Goal: Task Accomplishment & Management: Use online tool/utility

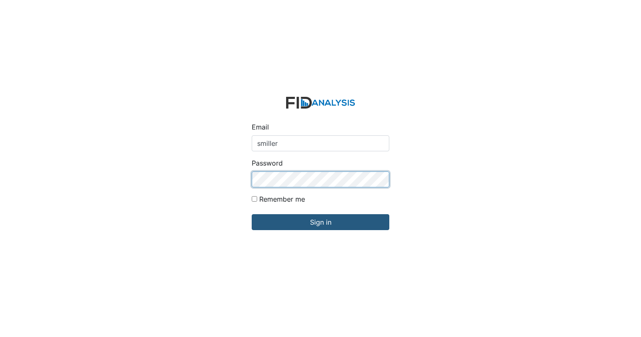
click at [252, 214] on input "Sign in" at bounding box center [321, 222] width 138 height 16
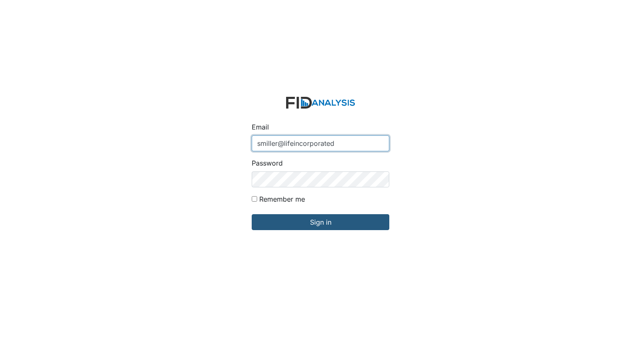
type input "smiller@lifeincorporated"
click at [252, 214] on input "Sign in" at bounding box center [321, 222] width 138 height 16
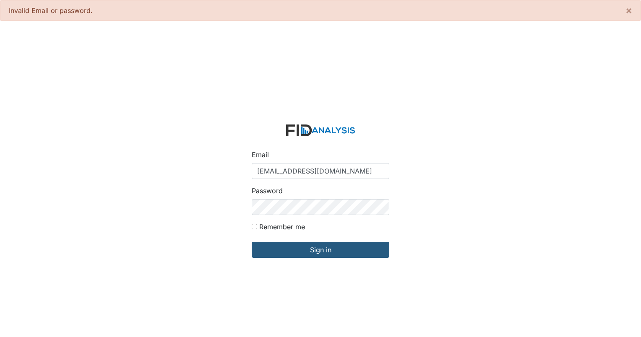
type input "[EMAIL_ADDRESS][DOMAIN_NAME]"
click at [252, 242] on input "Sign in" at bounding box center [321, 250] width 138 height 16
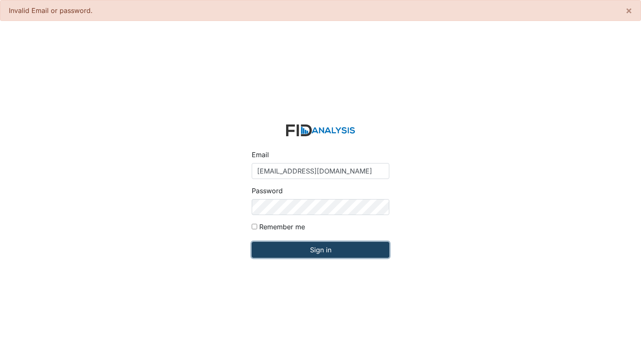
click at [302, 245] on input "Sign in" at bounding box center [321, 250] width 138 height 16
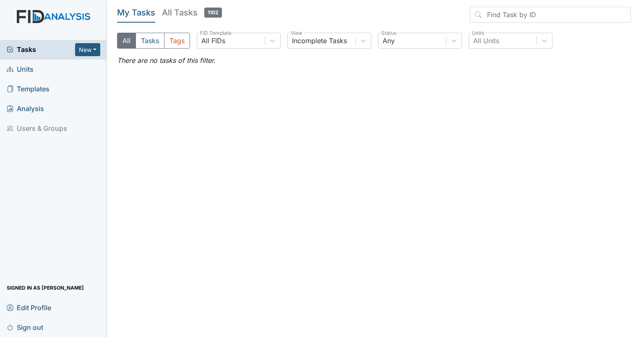
click at [41, 302] on span "Edit Profile" at bounding box center [29, 307] width 44 height 13
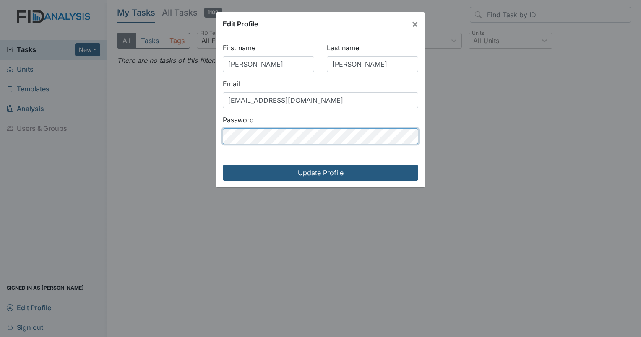
click at [223, 165] on input "Update Profile" at bounding box center [320, 173] width 195 height 16
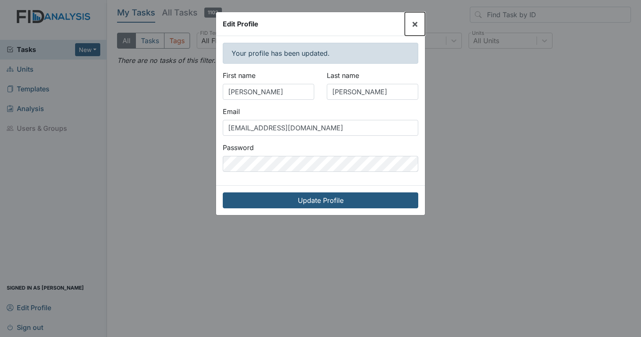
click at [421, 22] on button "×" at bounding box center [415, 23] width 20 height 23
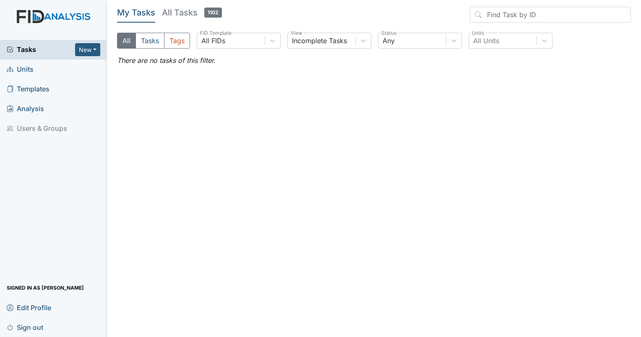
click at [180, 10] on h5 "All Tasks 1102" at bounding box center [192, 13] width 60 height 12
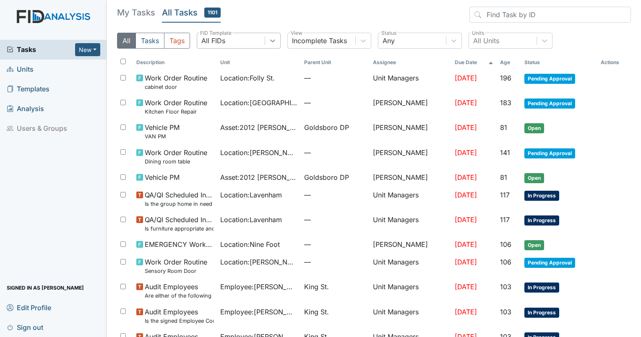
click at [276, 40] on icon at bounding box center [272, 40] width 8 height 8
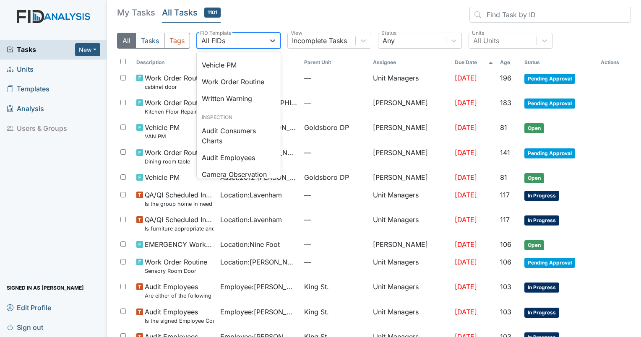
scroll to position [399, 0]
click at [258, 107] on div "Written Warning" at bounding box center [239, 98] width 84 height 17
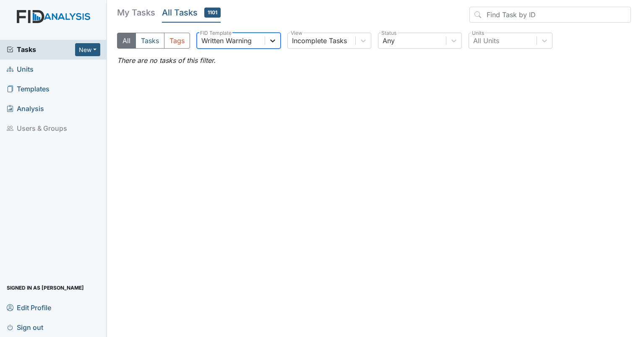
click at [273, 40] on icon at bounding box center [272, 40] width 8 height 8
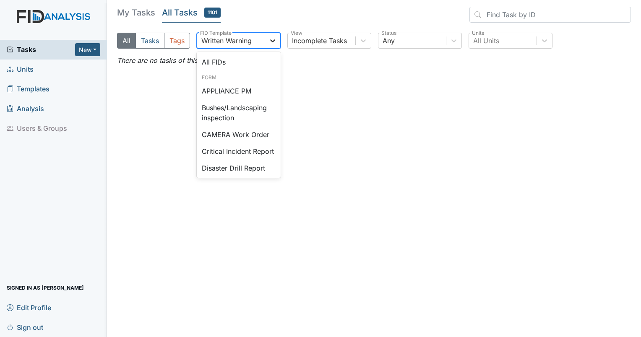
scroll to position [353, 0]
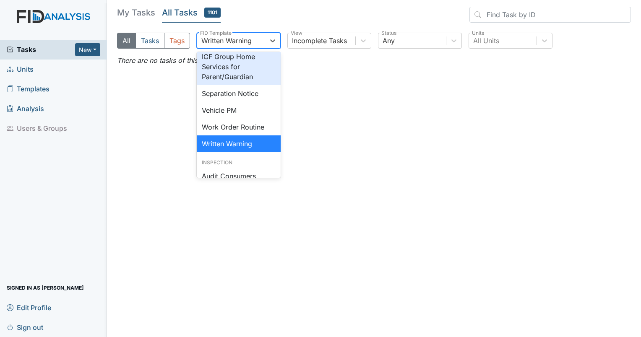
click at [164, 94] on main "My Tasks All Tasks 1101 All Tasks Tags option Written Warning , selected. optio…" at bounding box center [374, 168] width 534 height 337
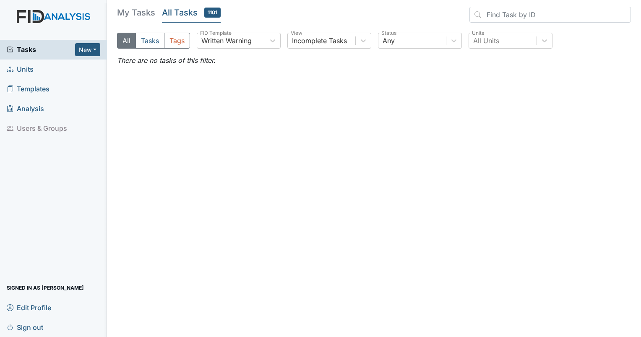
click at [191, 9] on h5 "All Tasks 1101" at bounding box center [191, 13] width 59 height 12
click at [275, 41] on icon at bounding box center [272, 40] width 8 height 8
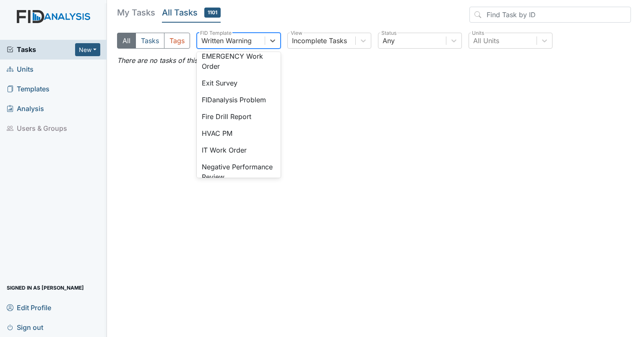
scroll to position [0, 0]
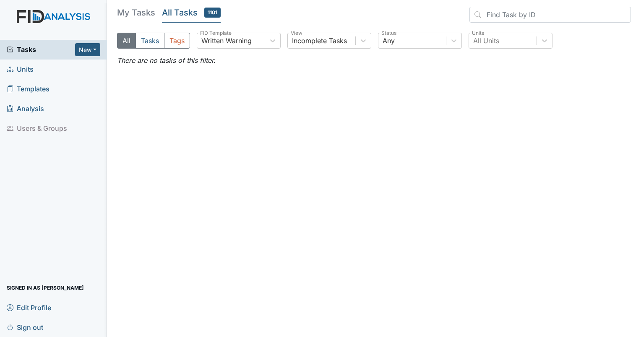
click at [122, 8] on h5 "My Tasks" at bounding box center [136, 13] width 38 height 12
click at [177, 9] on h5 "All Tasks 1101" at bounding box center [191, 13] width 59 height 12
click at [45, 72] on link "Units" at bounding box center [53, 70] width 107 height 20
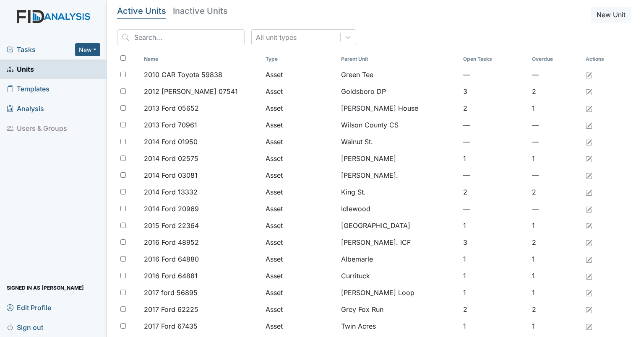
click at [45, 50] on span "Tasks" at bounding box center [41, 49] width 68 height 10
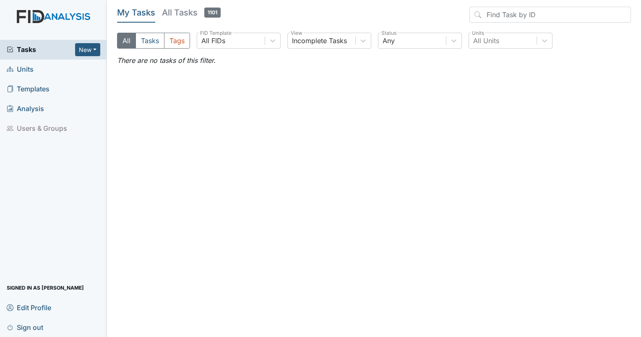
click at [194, 11] on h5 "All Tasks 1101" at bounding box center [191, 13] width 59 height 12
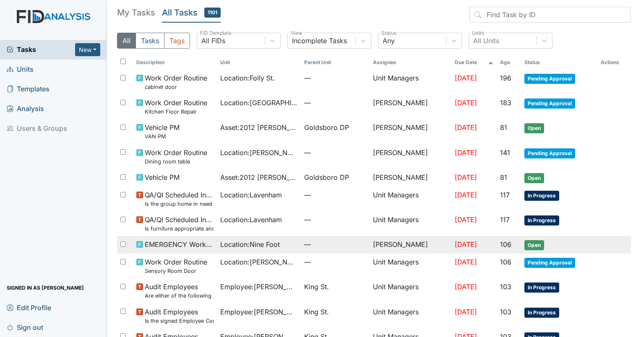
click at [431, 242] on td "Urshell Strayhorn" at bounding box center [411, 245] width 82 height 18
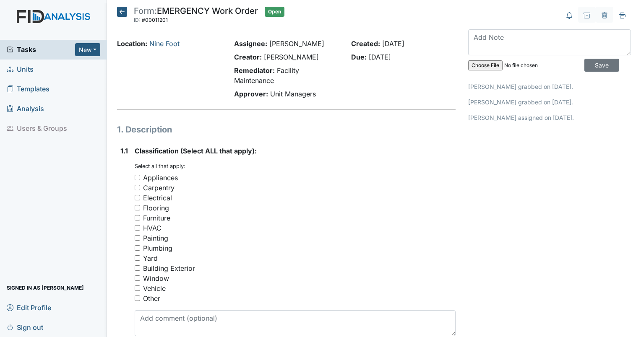
click at [117, 8] on icon at bounding box center [122, 12] width 10 height 10
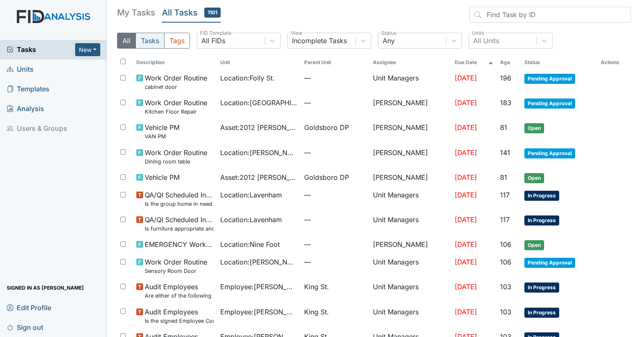
click at [144, 38] on button "Tasks" at bounding box center [149, 41] width 29 height 16
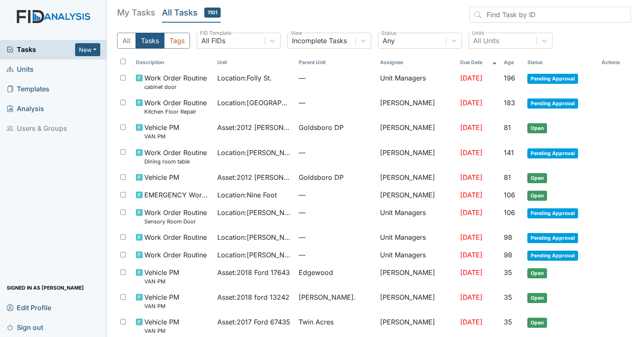
click at [27, 88] on span "Templates" at bounding box center [28, 89] width 43 height 13
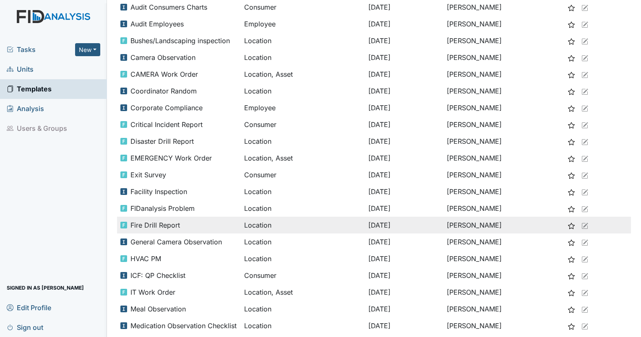
scroll to position [42, 0]
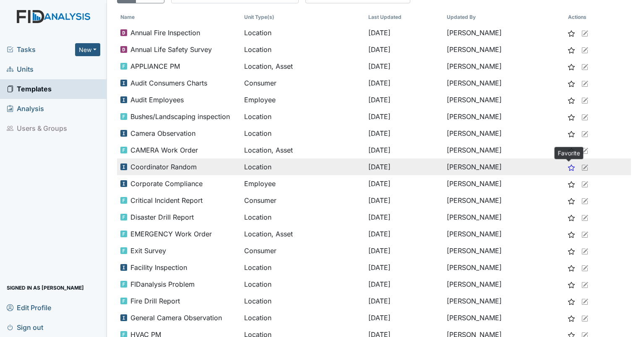
click at [568, 168] on icon at bounding box center [571, 167] width 7 height 7
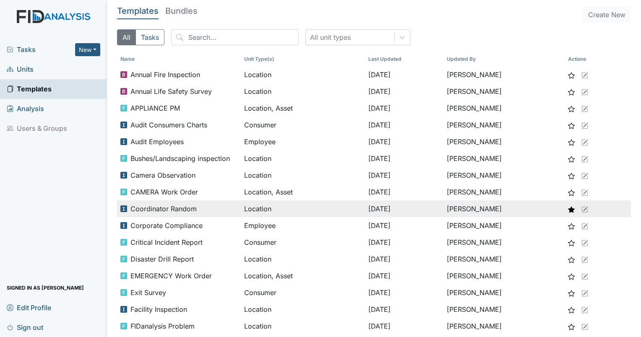
click at [170, 205] on span "Coordinator Random" at bounding box center [163, 209] width 66 height 10
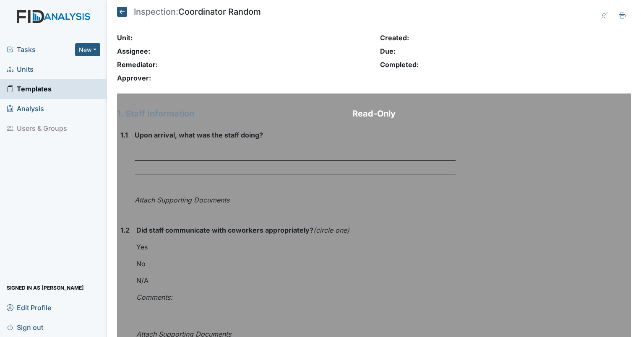
click at [352, 114] on h1 "1. Staff Information" at bounding box center [286, 113] width 339 height 13
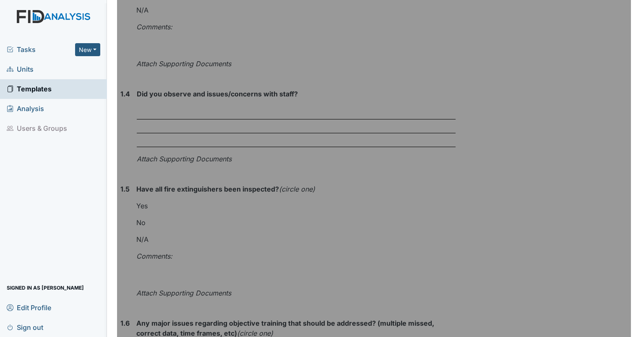
scroll to position [419, 0]
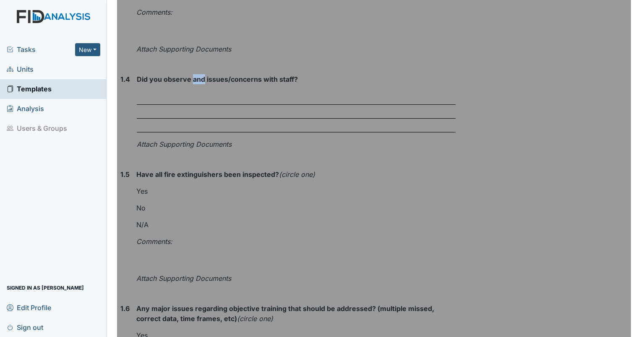
drag, startPoint x: 200, startPoint y: 81, endPoint x: 191, endPoint y: 81, distance: 8.8
click at [191, 81] on strong "Did you observe and issues/concerns with staff?" at bounding box center [296, 79] width 319 height 10
click at [193, 81] on strong "Did you observe and issues/concerns with staff?" at bounding box center [296, 79] width 319 height 10
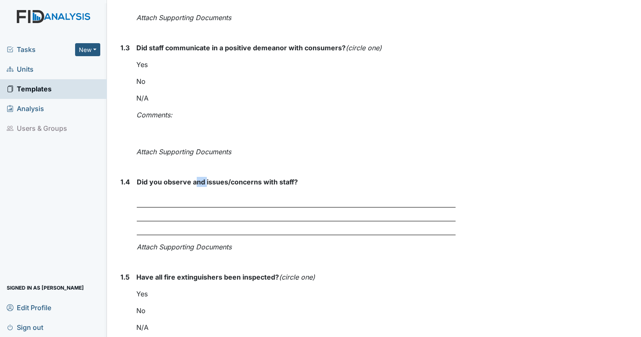
scroll to position [301, 0]
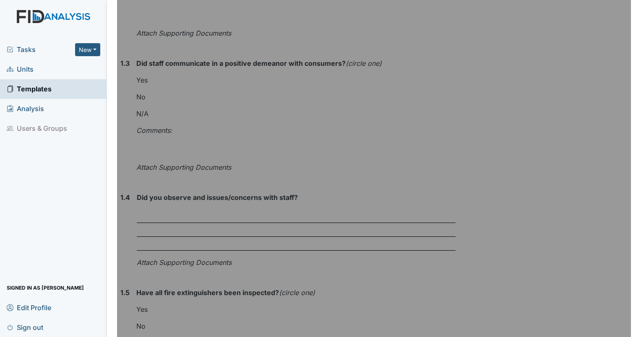
click at [332, 198] on strong "Did you observe and issues/concerns with staff?" at bounding box center [296, 198] width 319 height 10
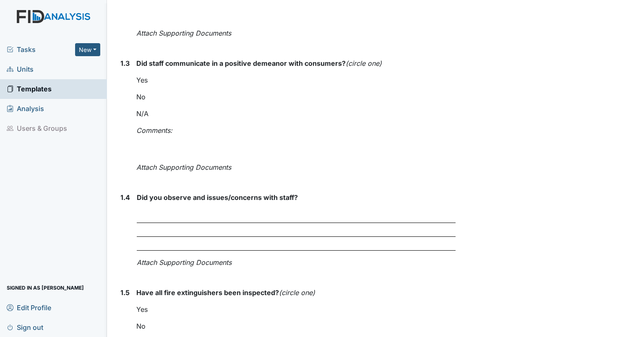
scroll to position [0, 0]
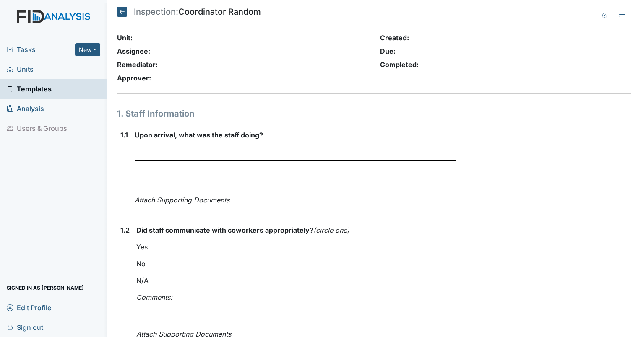
click at [36, 90] on span "Templates" at bounding box center [29, 89] width 45 height 13
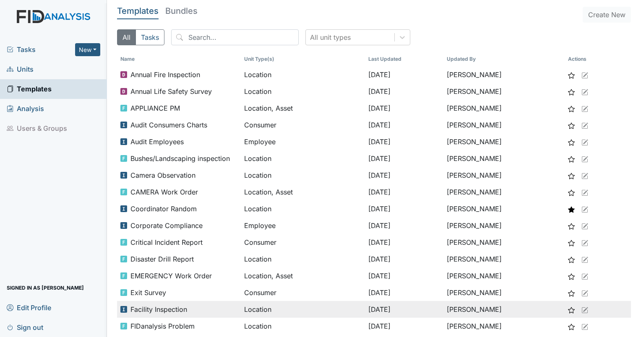
click at [127, 307] on use at bounding box center [123, 309] width 7 height 7
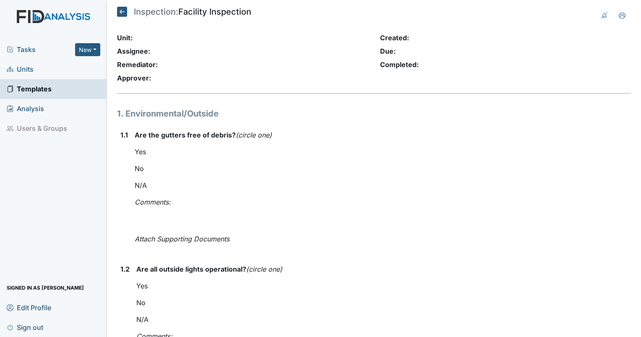
click at [225, 70] on div "Unit: Assignee: Remediator: Approver:" at bounding box center [242, 60] width 263 height 54
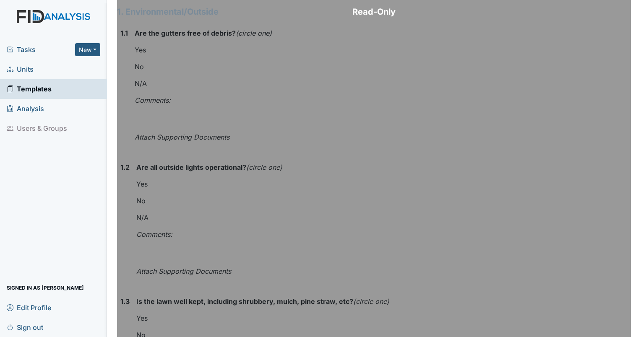
scroll to position [126, 0]
